Goal: Task Accomplishment & Management: Complete application form

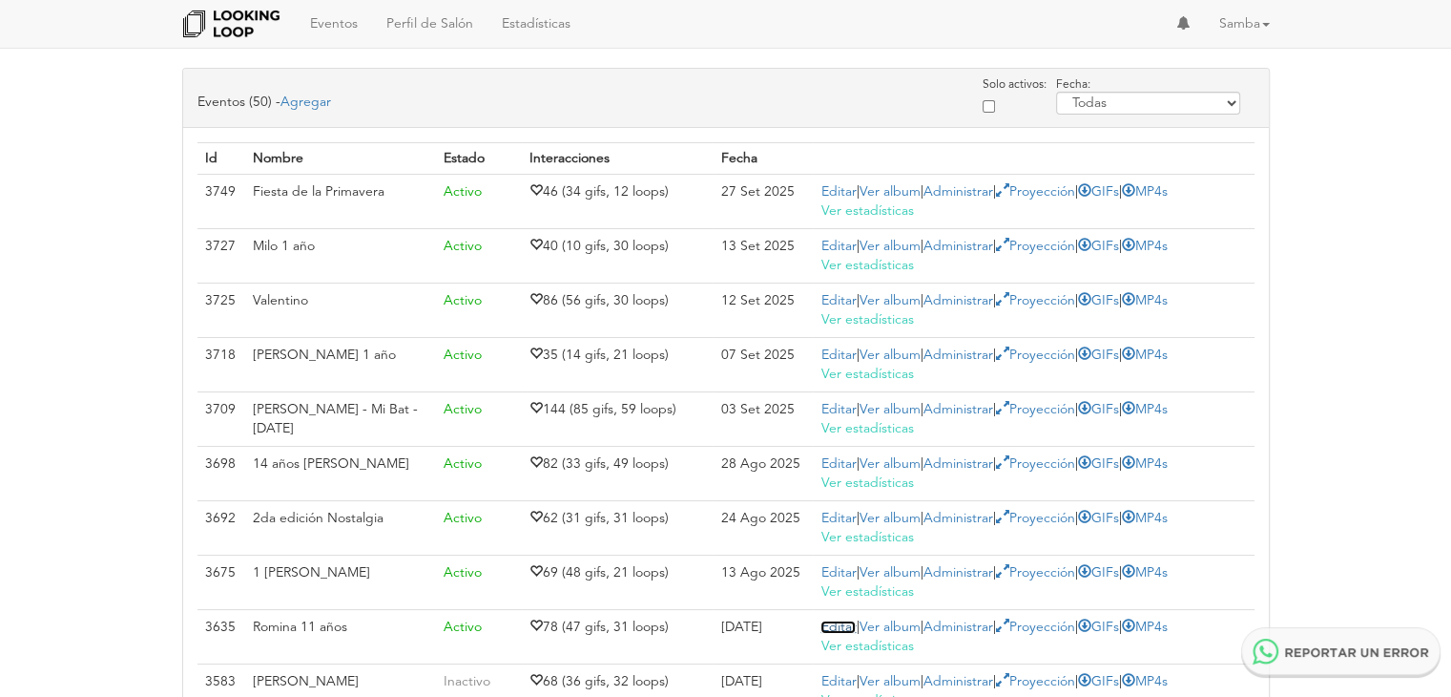
click at [841, 621] on link "Editar" at bounding box center [838, 626] width 35 height 13
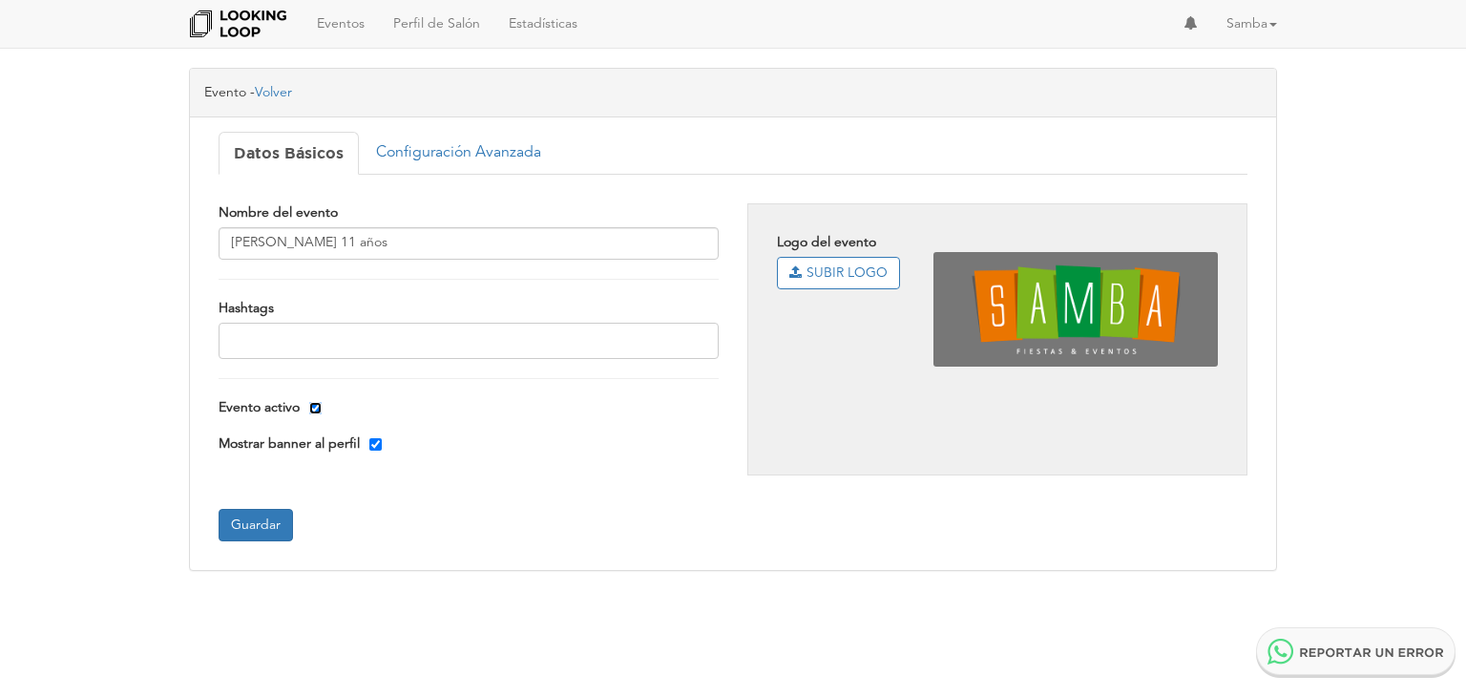
click at [318, 410] on input "Evento activo" at bounding box center [315, 408] width 12 height 12
checkbox input "false"
click at [271, 512] on button "Guardar" at bounding box center [255, 525] width 74 height 32
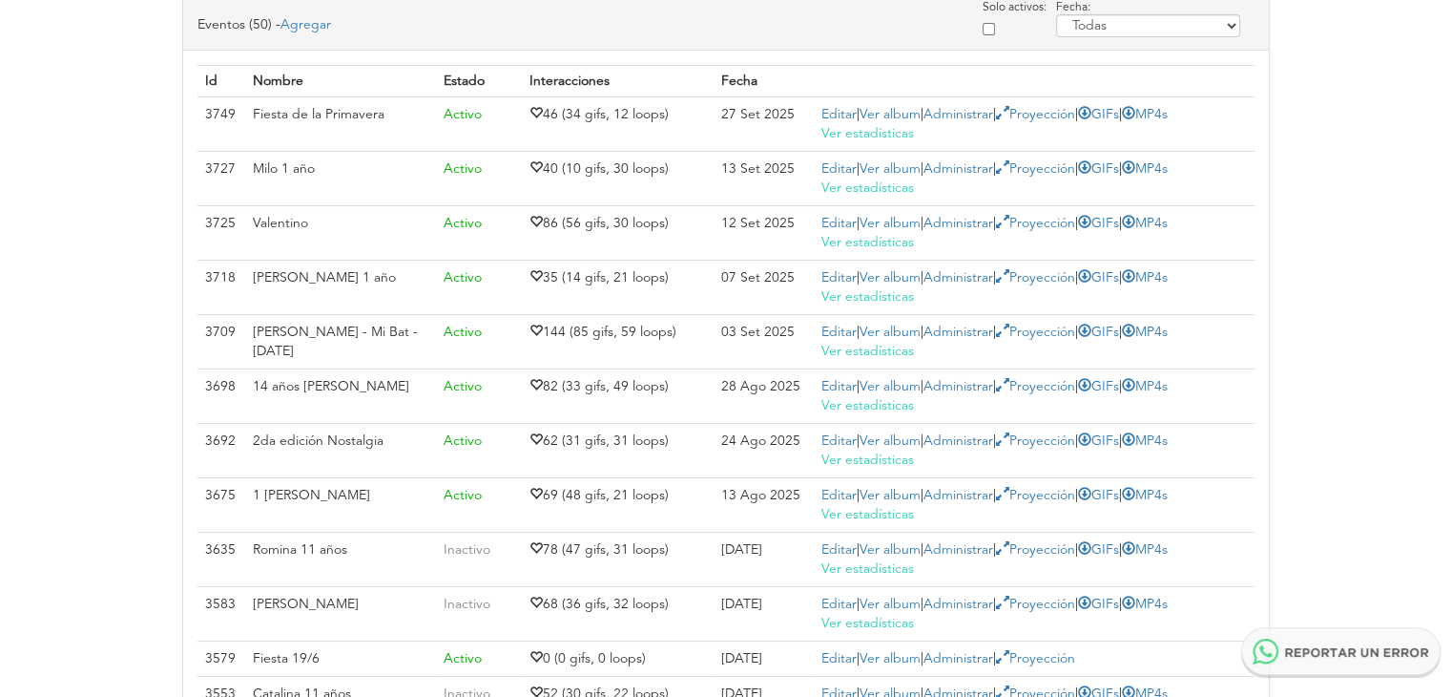
scroll to position [153, 0]
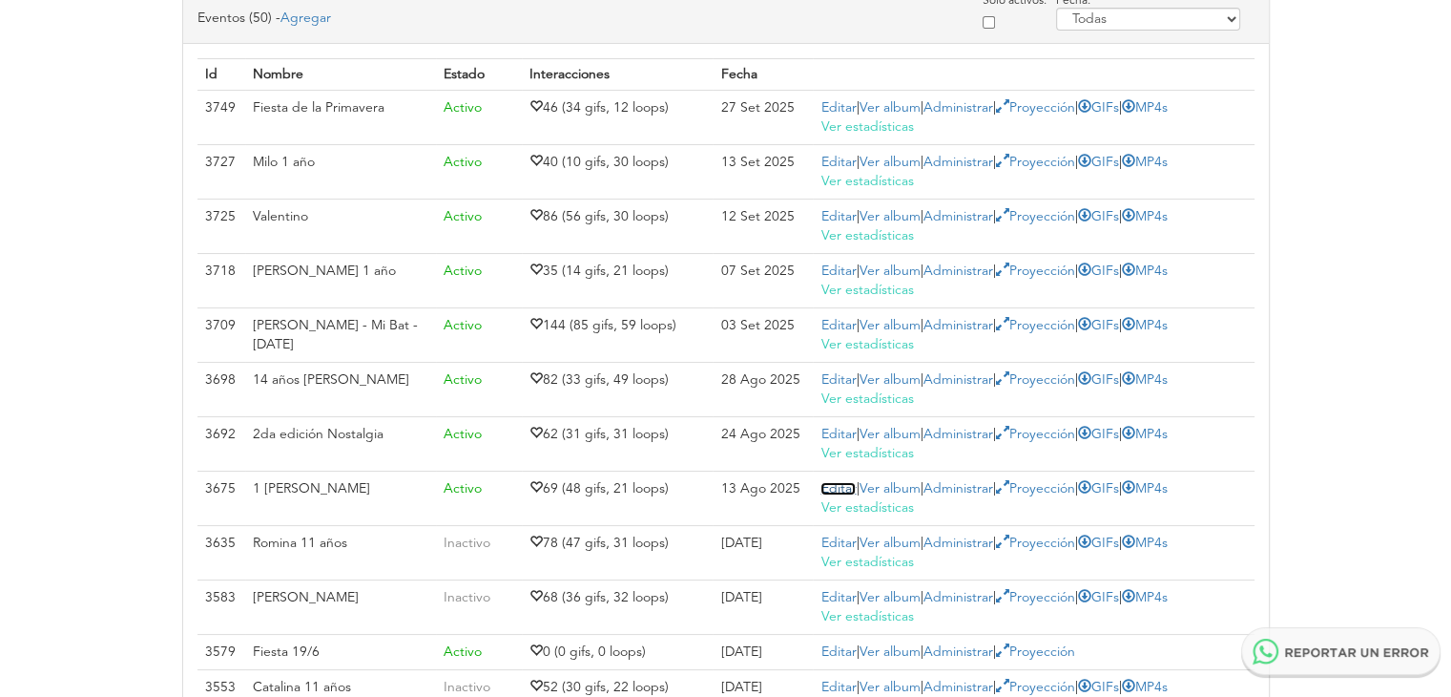
click at [843, 485] on link "Editar" at bounding box center [838, 488] width 35 height 13
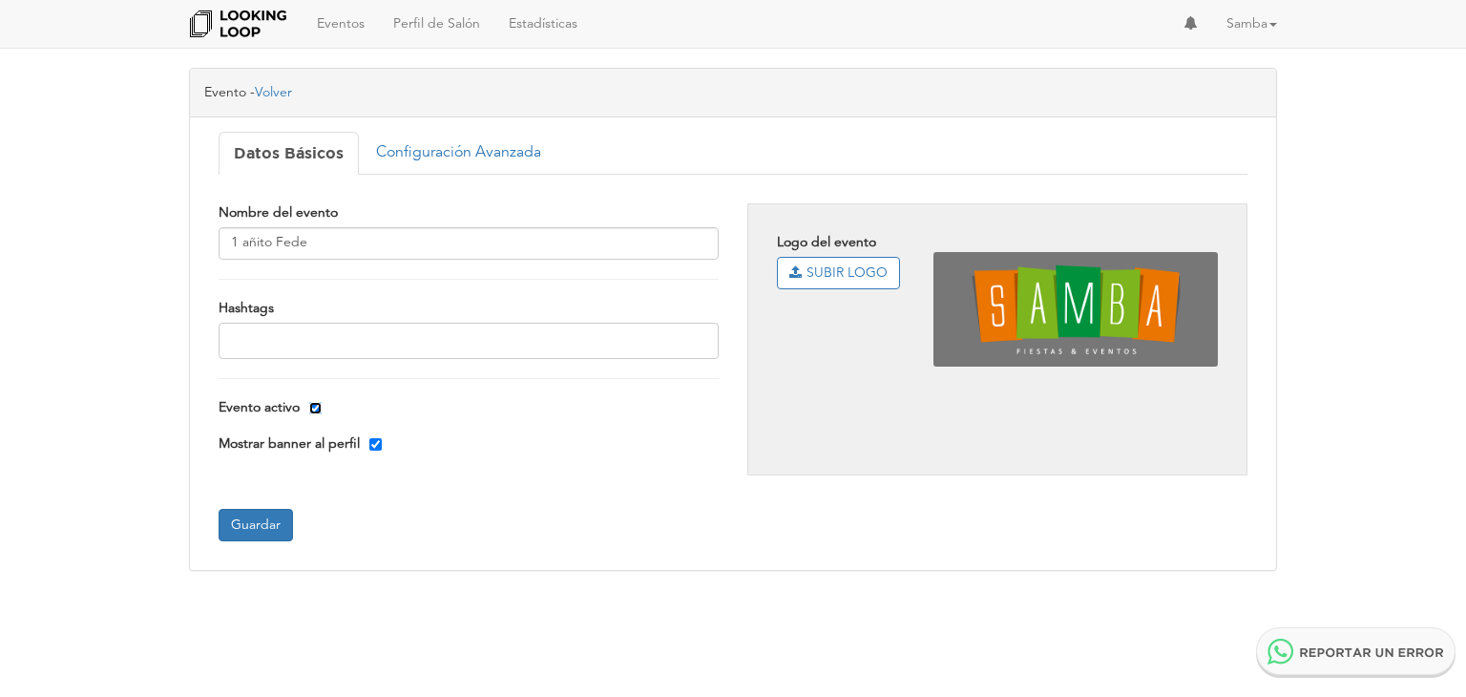
click at [317, 407] on input "Evento activo" at bounding box center [315, 408] width 12 height 12
checkbox input "false"
click at [260, 527] on button "Guardar" at bounding box center [255, 525] width 74 height 32
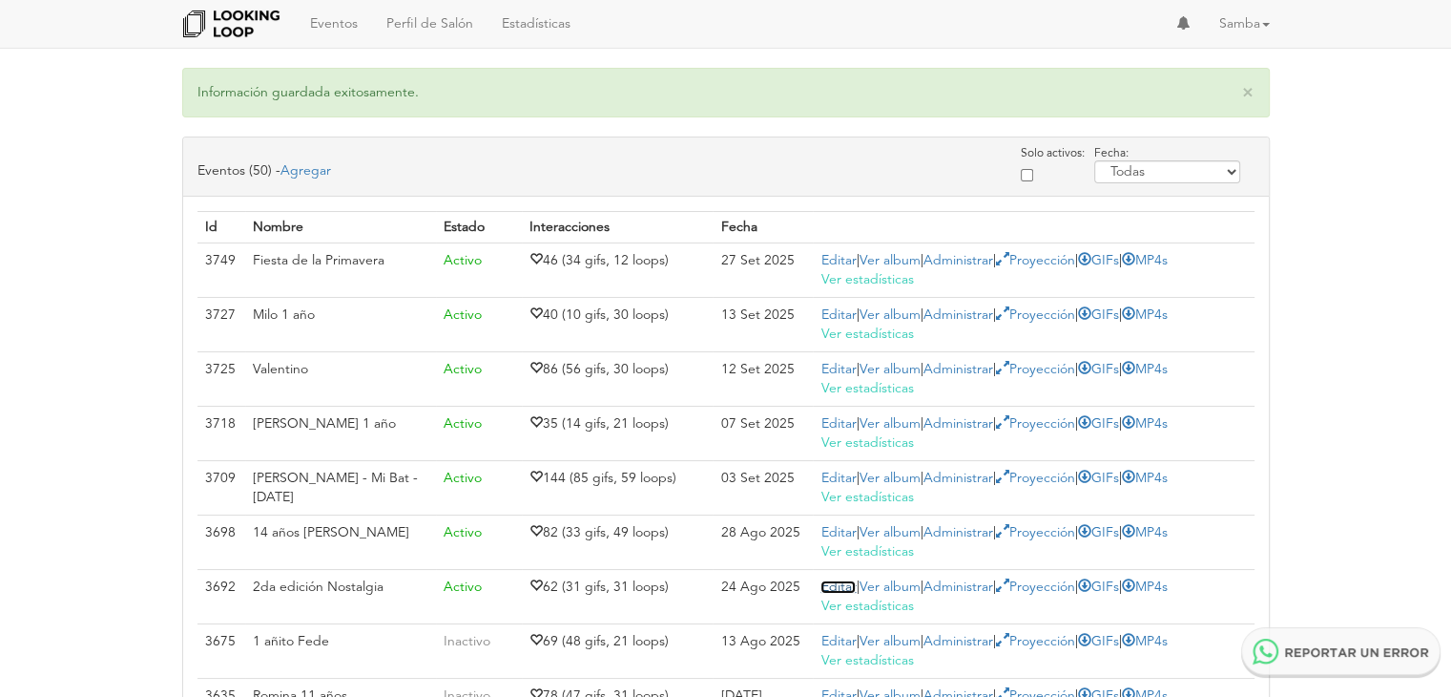
click at [826, 587] on link "Editar" at bounding box center [838, 586] width 35 height 13
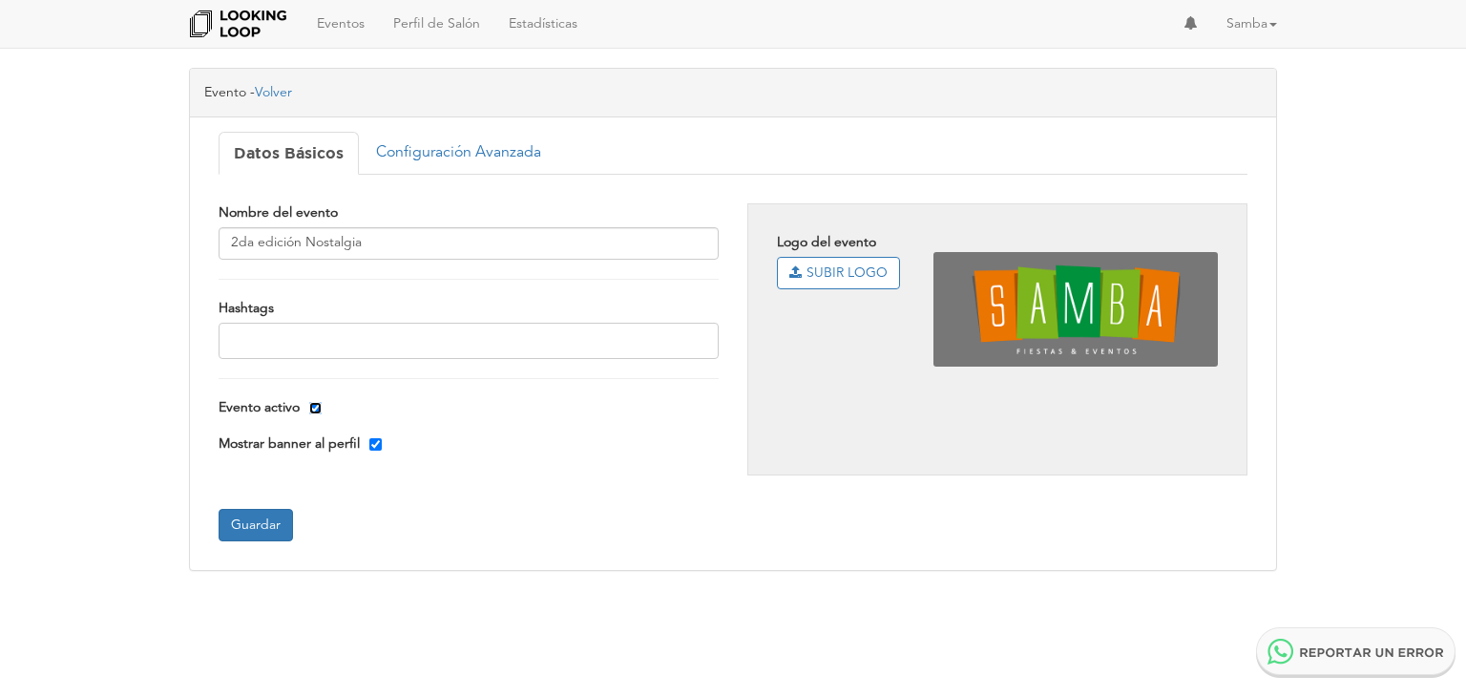
click at [317, 407] on input "Evento activo" at bounding box center [315, 408] width 12 height 12
checkbox input "false"
click at [259, 525] on button "Guardar" at bounding box center [255, 525] width 74 height 32
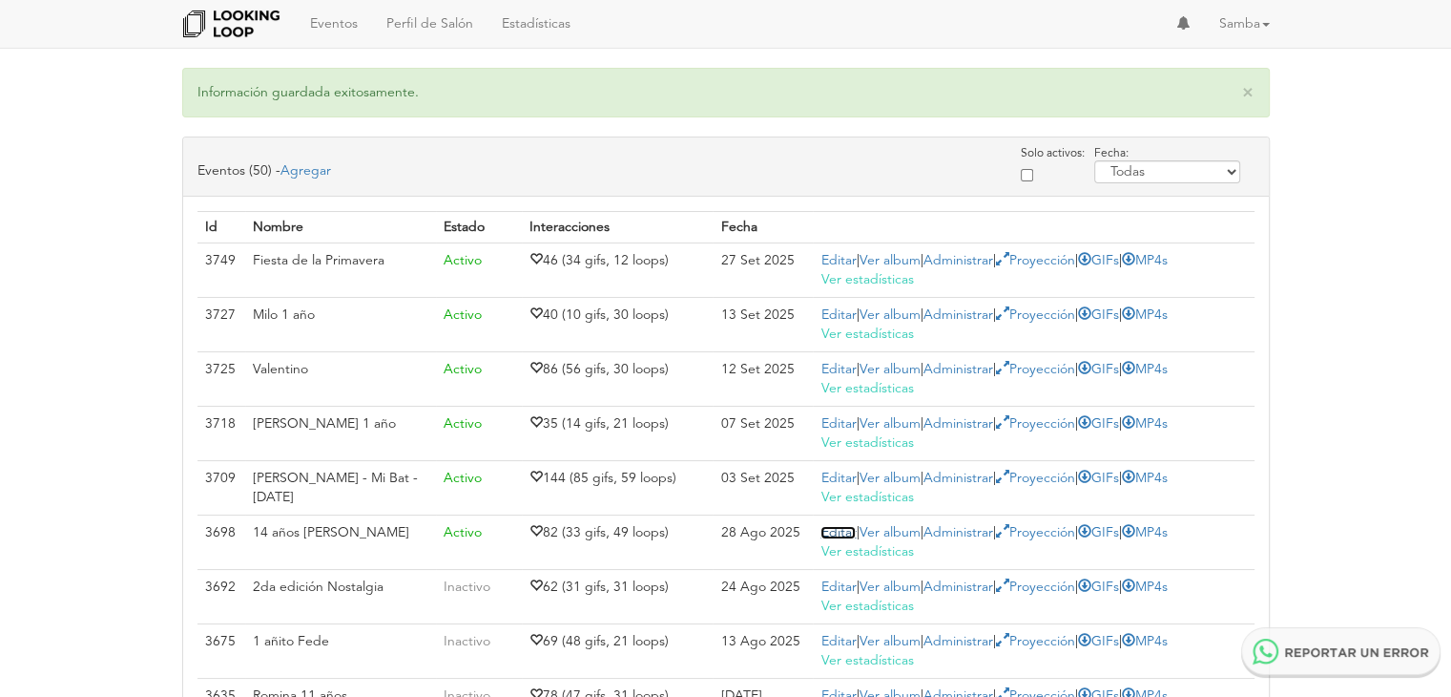
click at [830, 532] on link "Editar" at bounding box center [838, 532] width 35 height 13
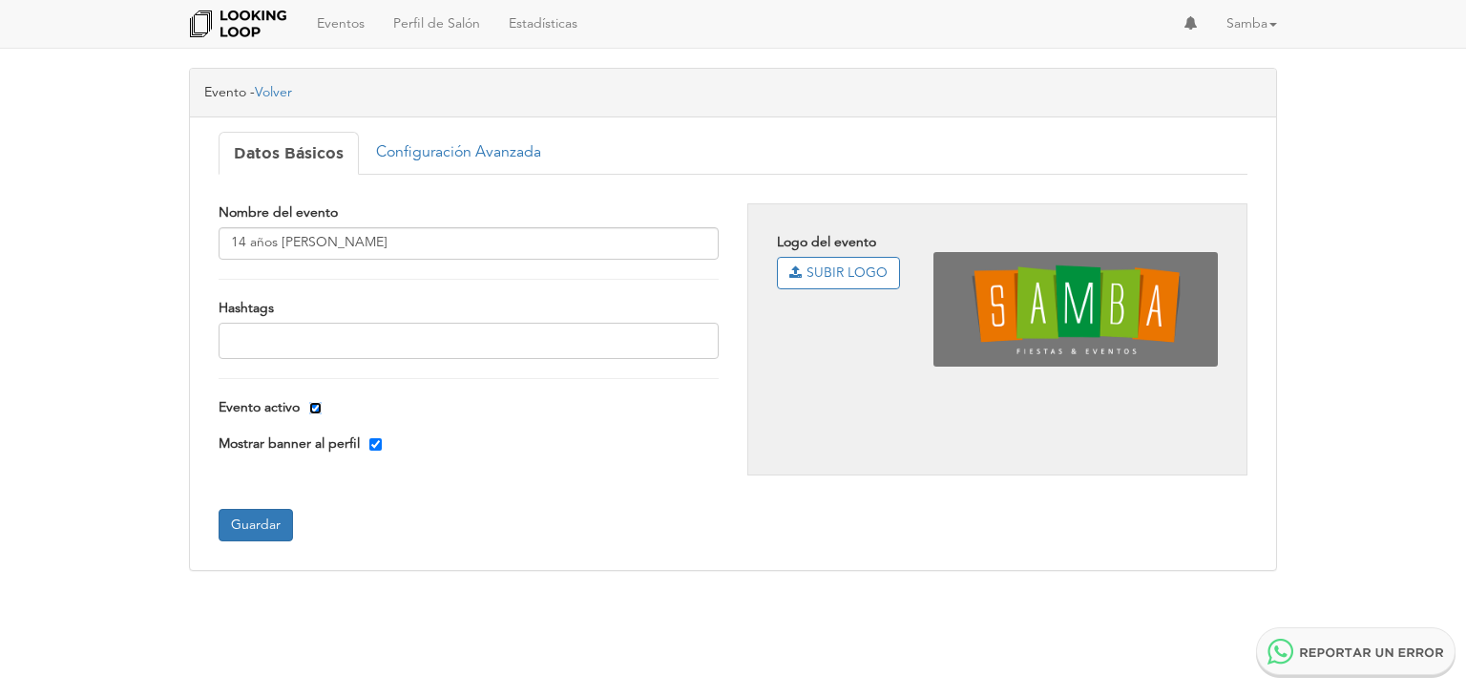
click at [315, 402] on input "Evento activo" at bounding box center [315, 408] width 12 height 12
checkbox input "false"
click at [269, 511] on button "Guardar" at bounding box center [255, 525] width 74 height 32
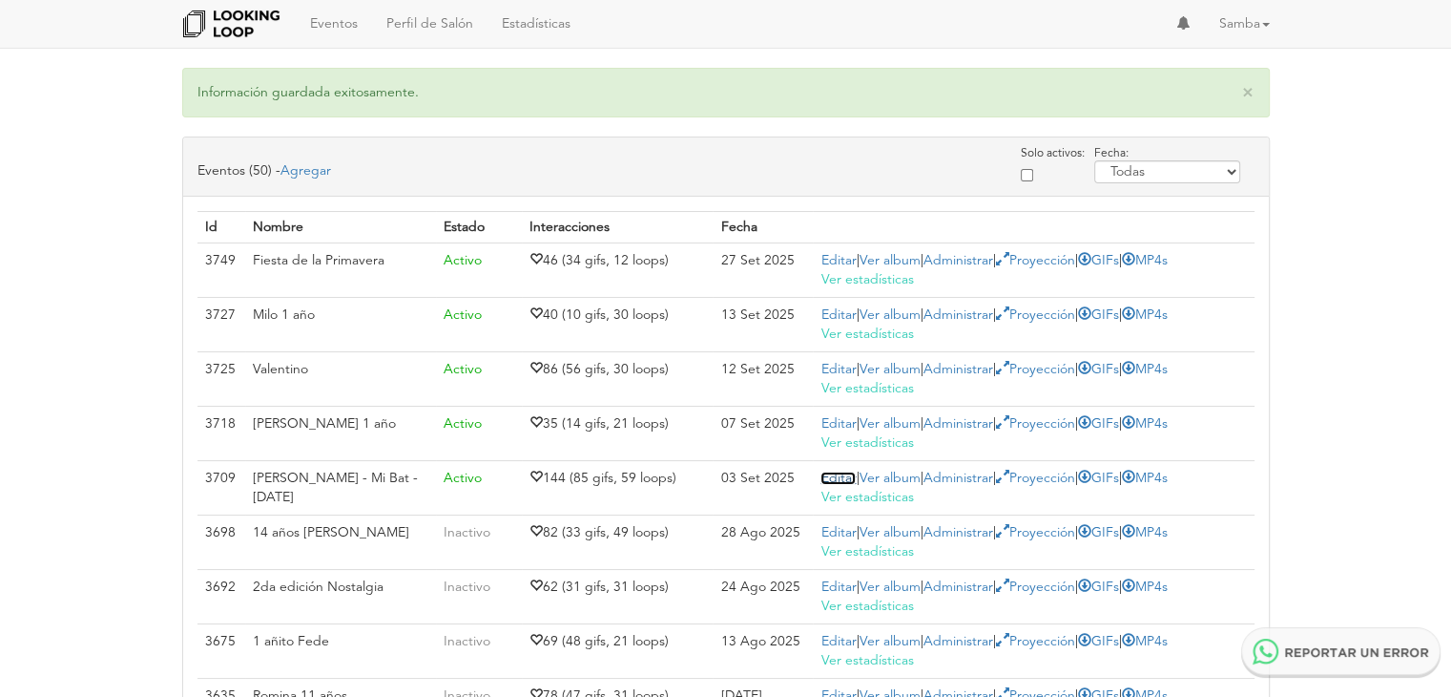
click at [843, 478] on link "Editar" at bounding box center [838, 477] width 35 height 13
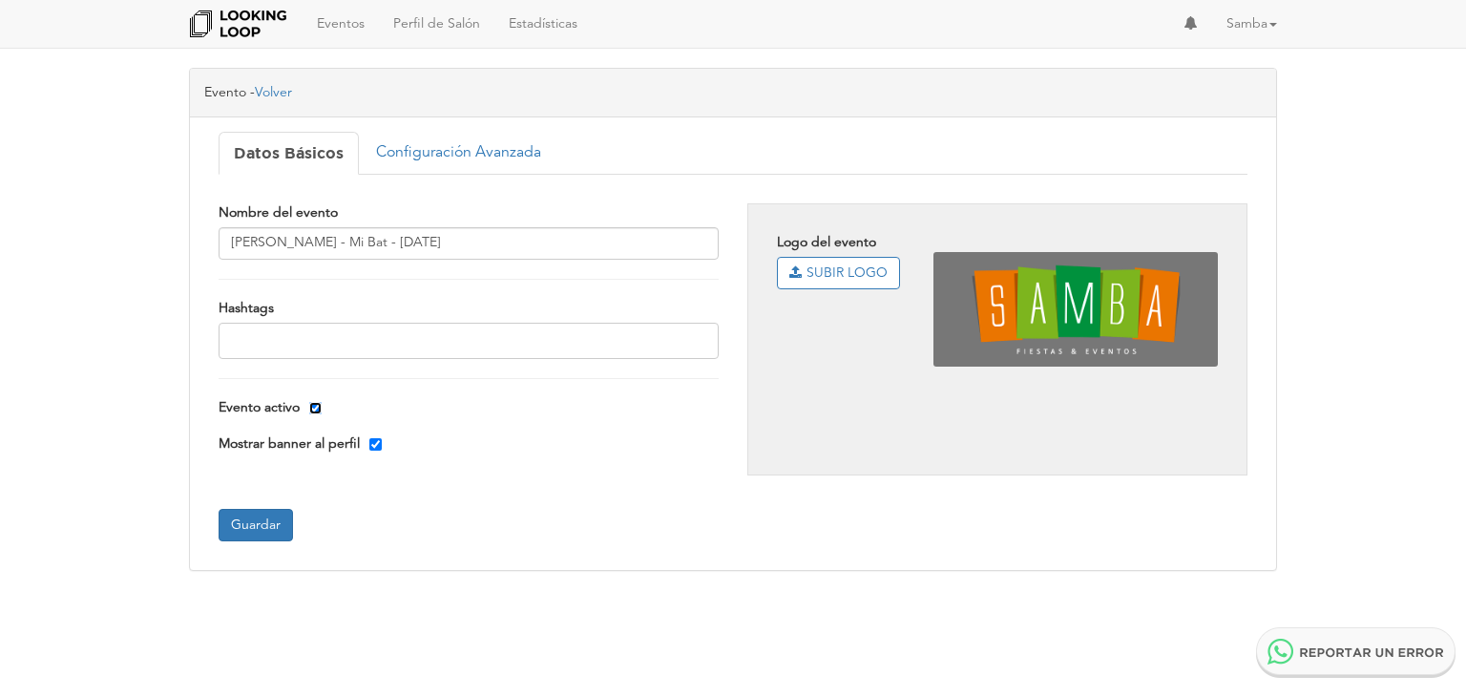
click at [313, 408] on input "Evento activo" at bounding box center [315, 408] width 12 height 12
checkbox input "false"
click at [282, 516] on button "Guardar" at bounding box center [255, 525] width 74 height 32
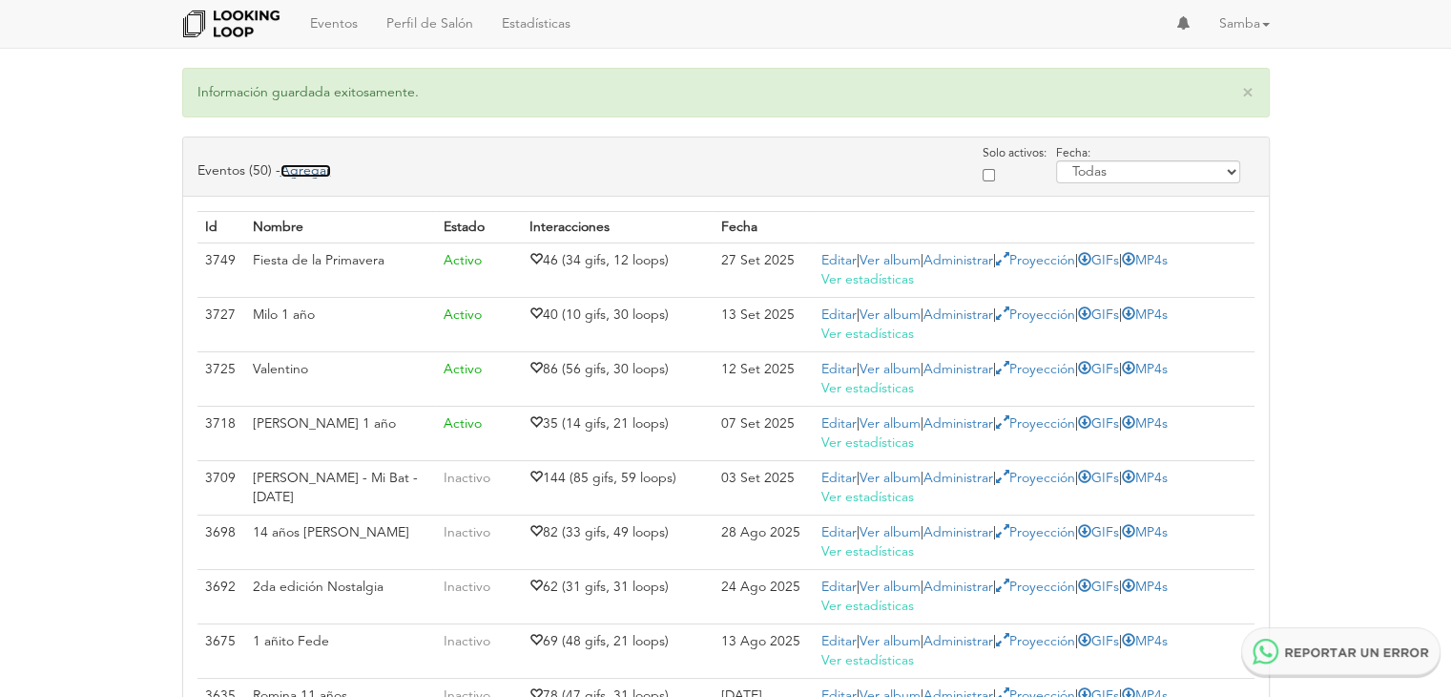
click at [317, 169] on link "Agregar" at bounding box center [306, 170] width 51 height 13
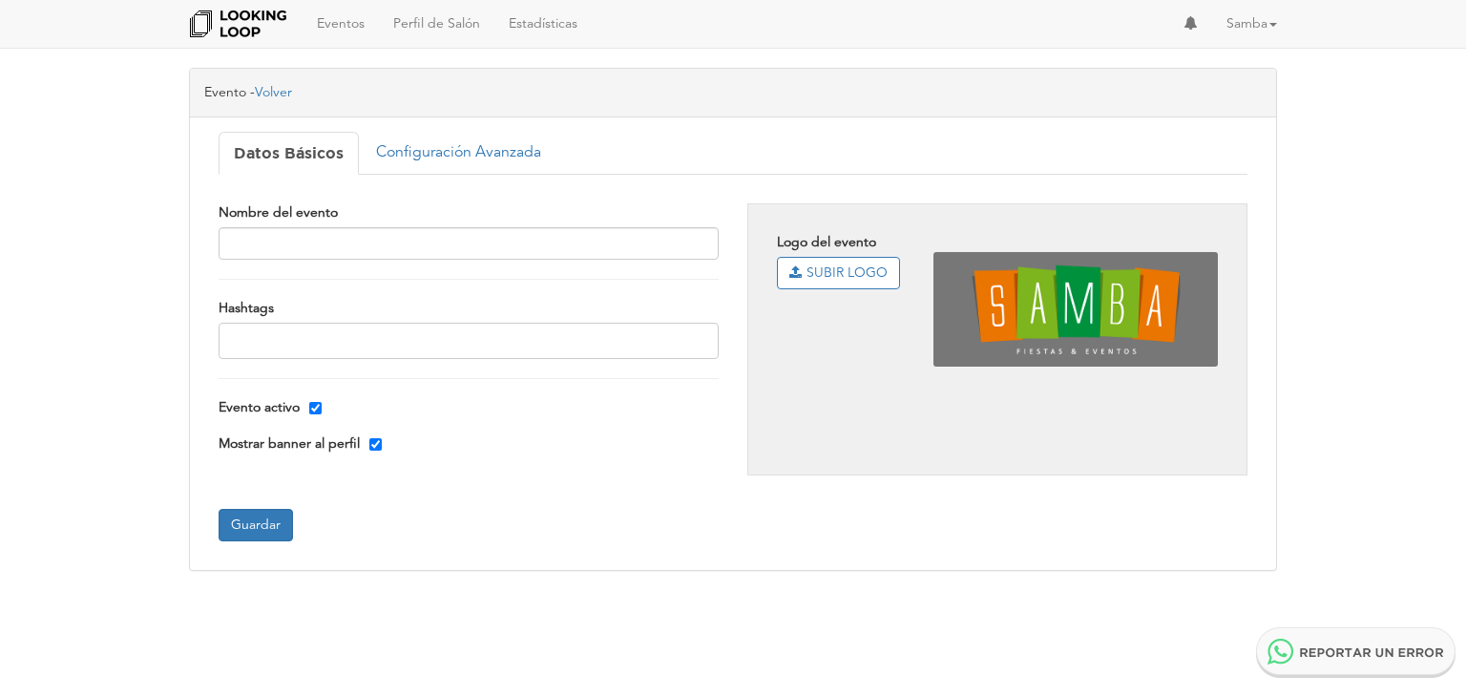
click at [311, 329] on input "text" at bounding box center [294, 340] width 144 height 23
type input "Sofíua"
click at [306, 332] on input "text" at bounding box center [294, 340] width 144 height 23
type input "Sofía"
type input "M"
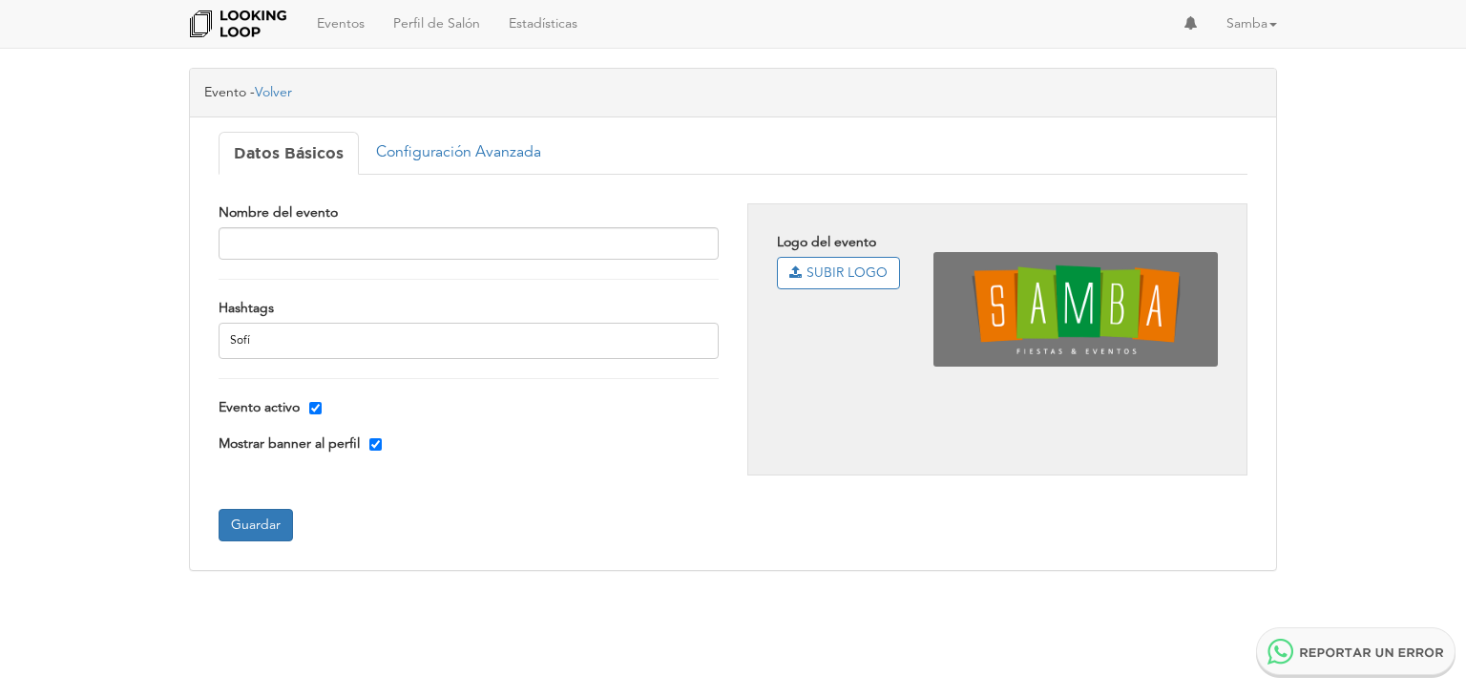
type input "Sofía"
type input "M"
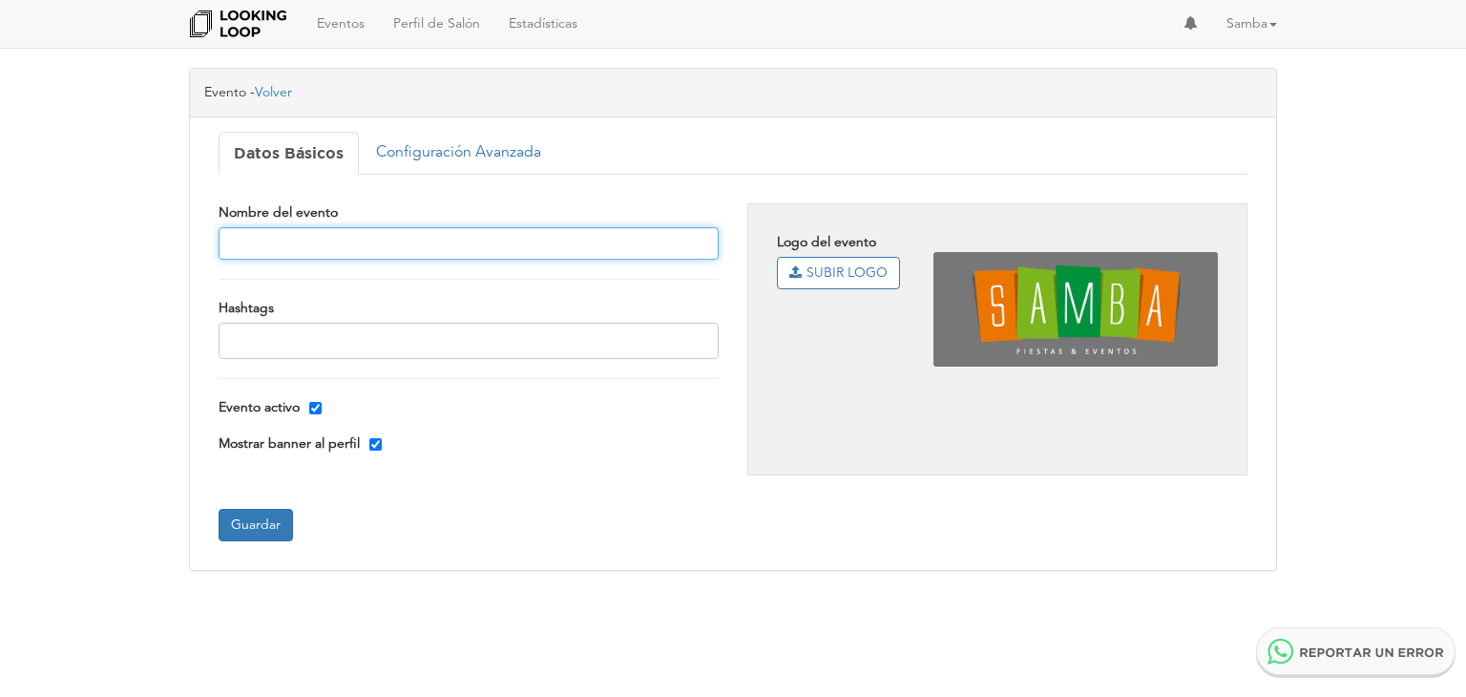
click at [305, 249] on input "text" at bounding box center [468, 243] width 500 height 32
type input "[PERSON_NAME]"
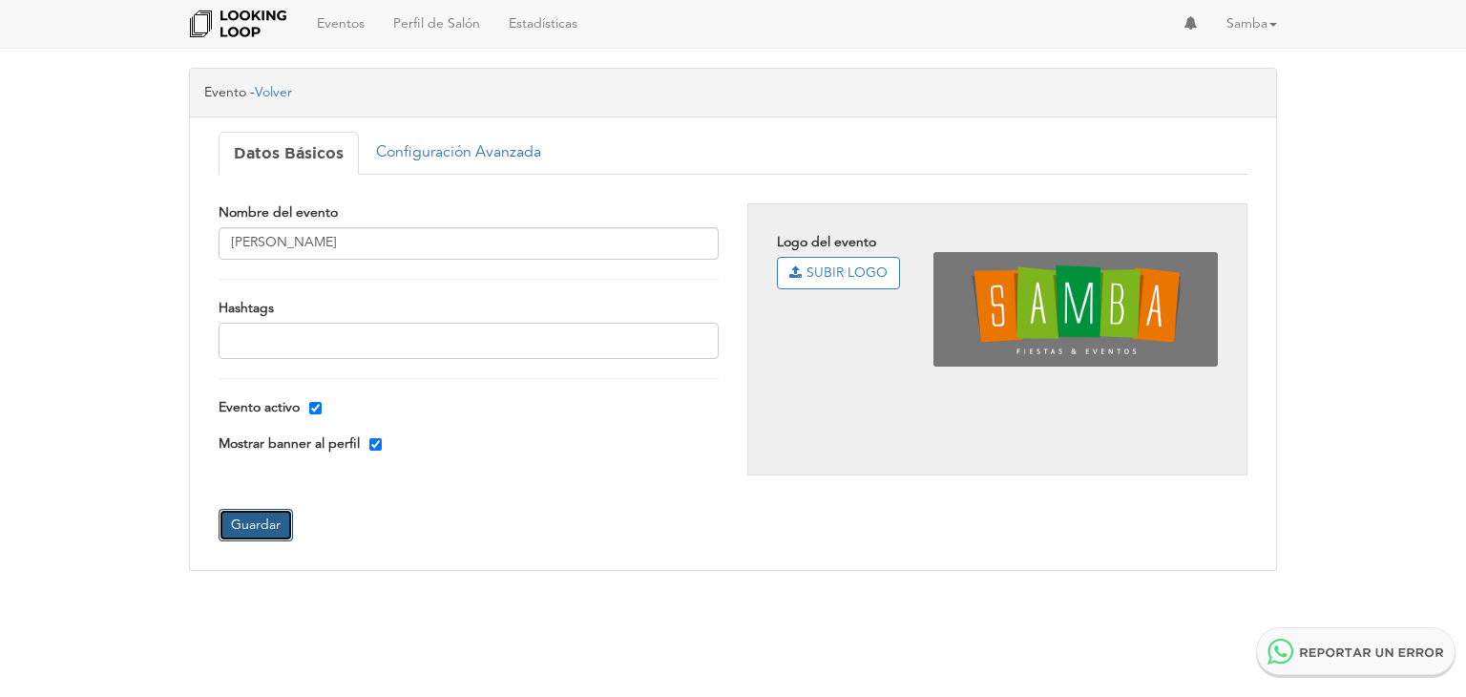
click at [252, 524] on button "Guardar" at bounding box center [255, 525] width 74 height 32
